Goal: Task Accomplishment & Management: Use online tool/utility

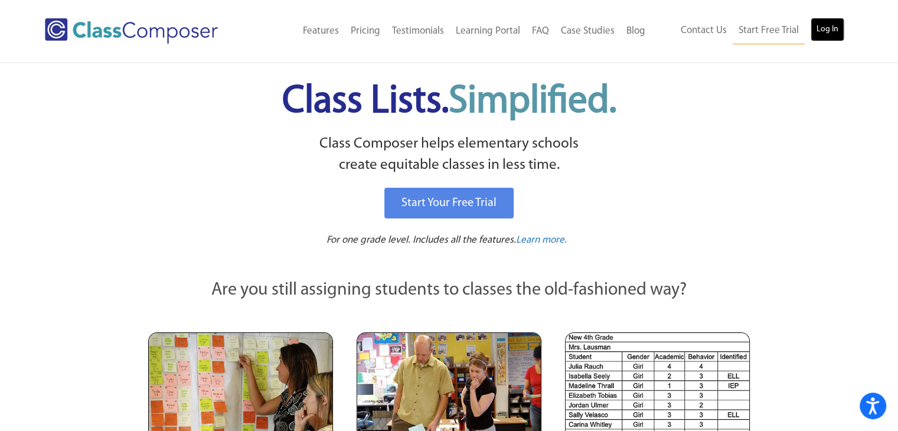
click at [826, 32] on link "Log In" at bounding box center [828, 30] width 34 height 24
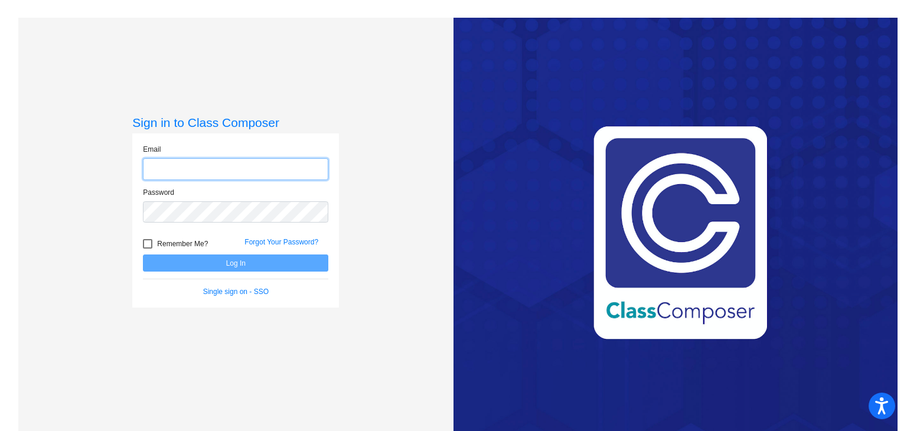
type input "[EMAIL_ADDRESS][DOMAIN_NAME]"
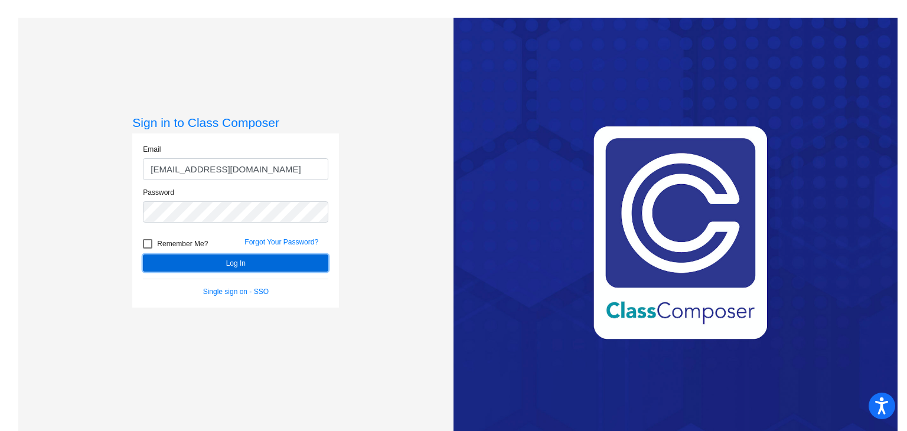
click at [151, 268] on button "Log In" at bounding box center [235, 263] width 185 height 17
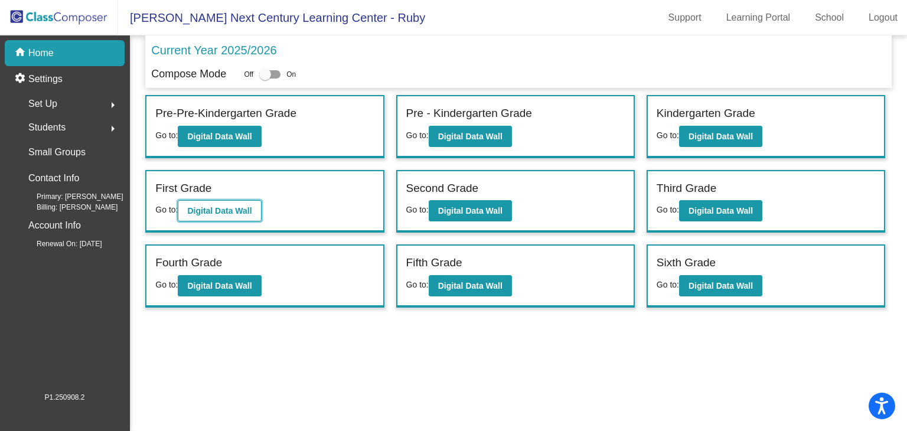
click at [222, 206] on b "Digital Data Wall" at bounding box center [219, 210] width 64 height 9
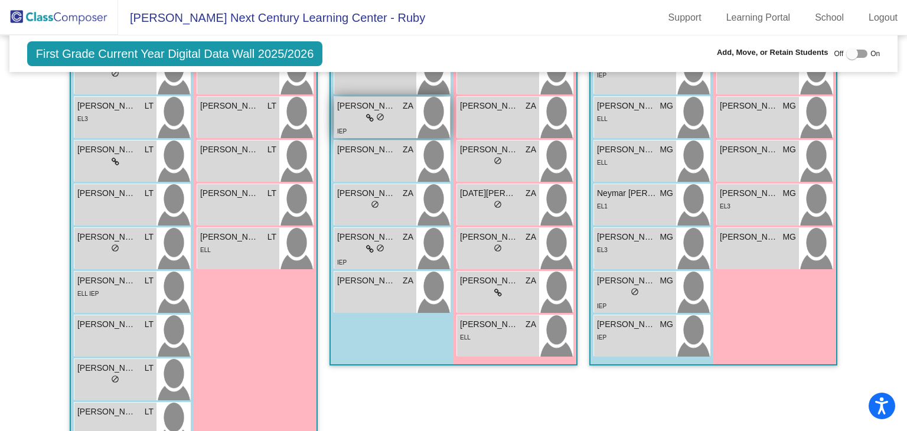
scroll to position [550, 0]
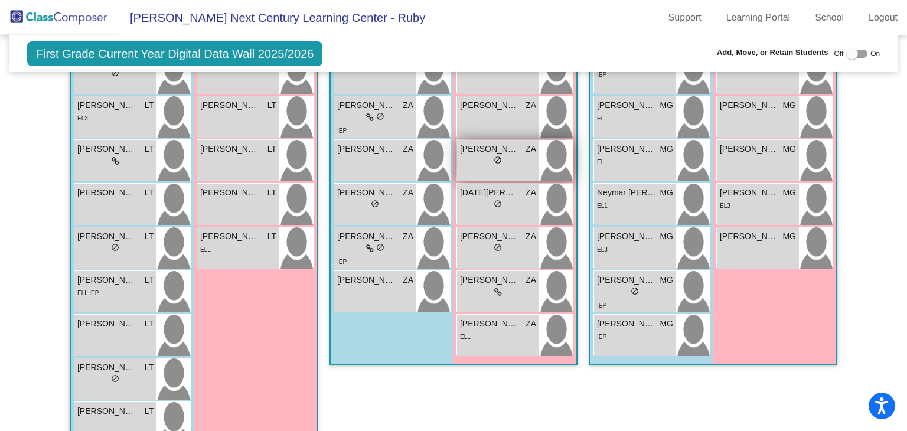
click at [489, 171] on div "[PERSON_NAME] ZA lock do_not_disturb_alt" at bounding box center [498, 160] width 82 height 41
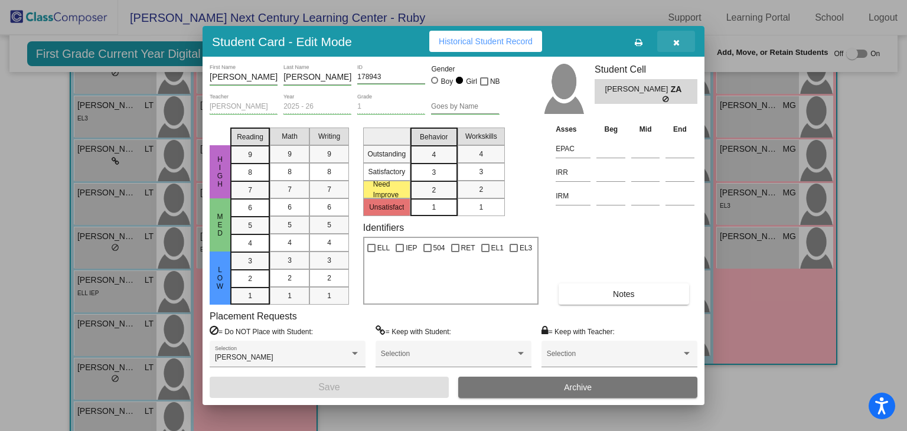
click at [682, 34] on button "button" at bounding box center [676, 41] width 38 height 21
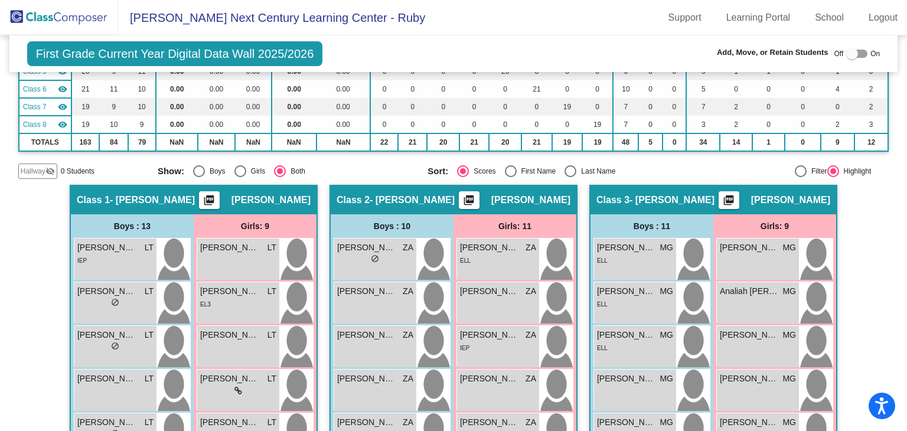
scroll to position [159, 0]
